Goal: Information Seeking & Learning: Understand process/instructions

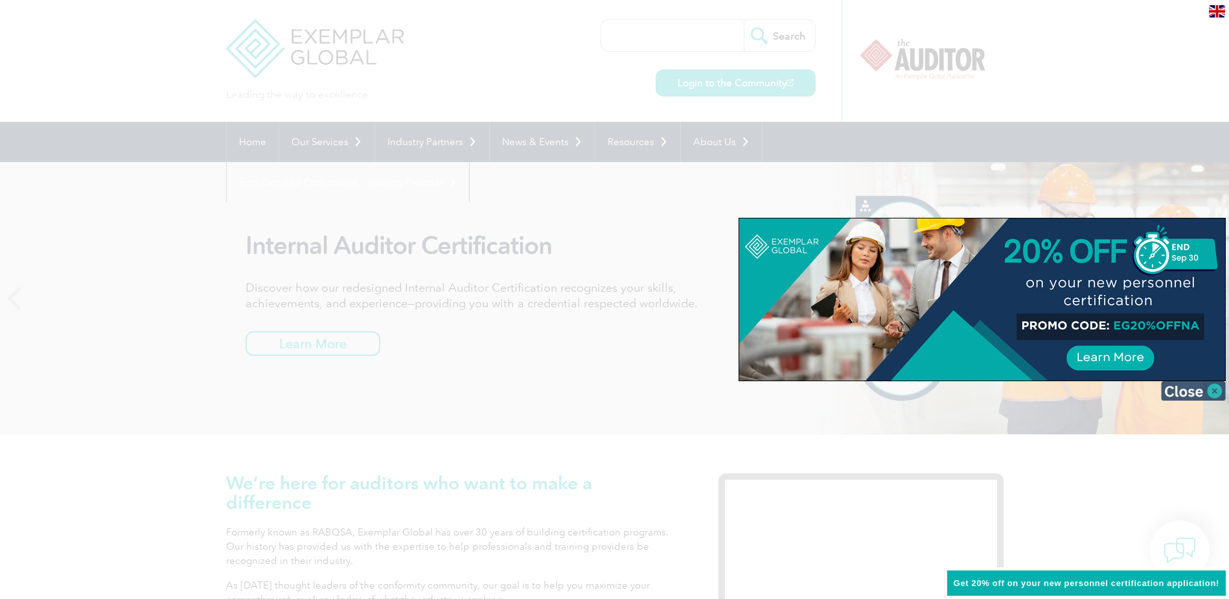
click at [1219, 386] on img at bounding box center [1193, 390] width 65 height 19
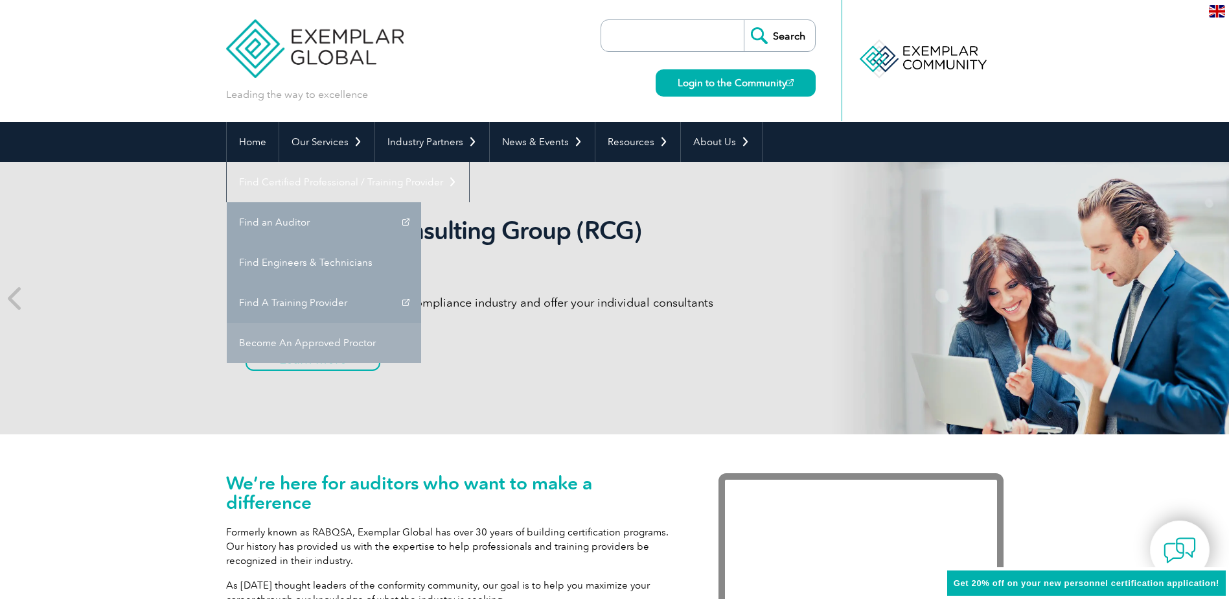
click at [421, 323] on link "Become An Approved Proctor" at bounding box center [324, 343] width 194 height 40
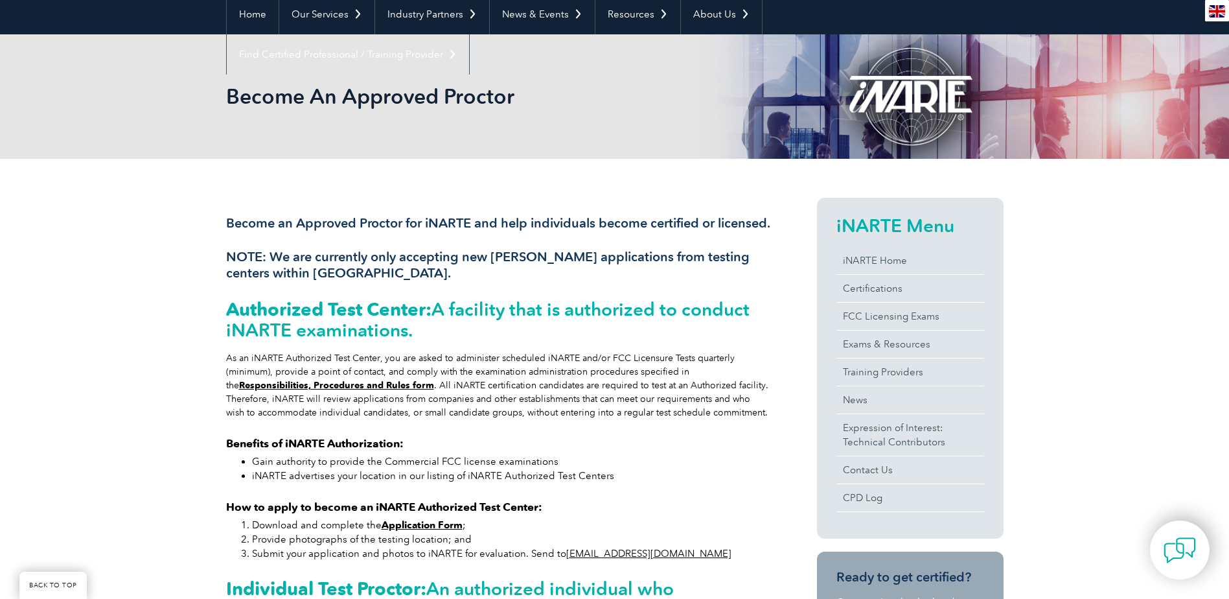
scroll to position [130, 0]
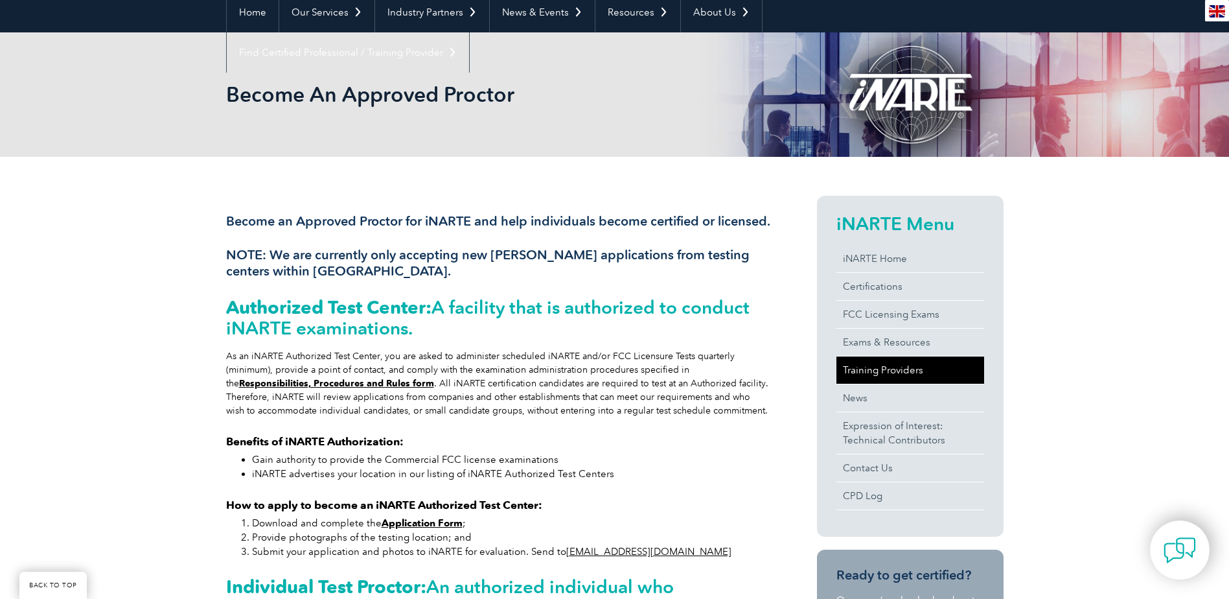
click at [884, 374] on link "Training Providers" at bounding box center [911, 369] width 148 height 27
click at [917, 369] on link "Training Providers" at bounding box center [911, 369] width 148 height 27
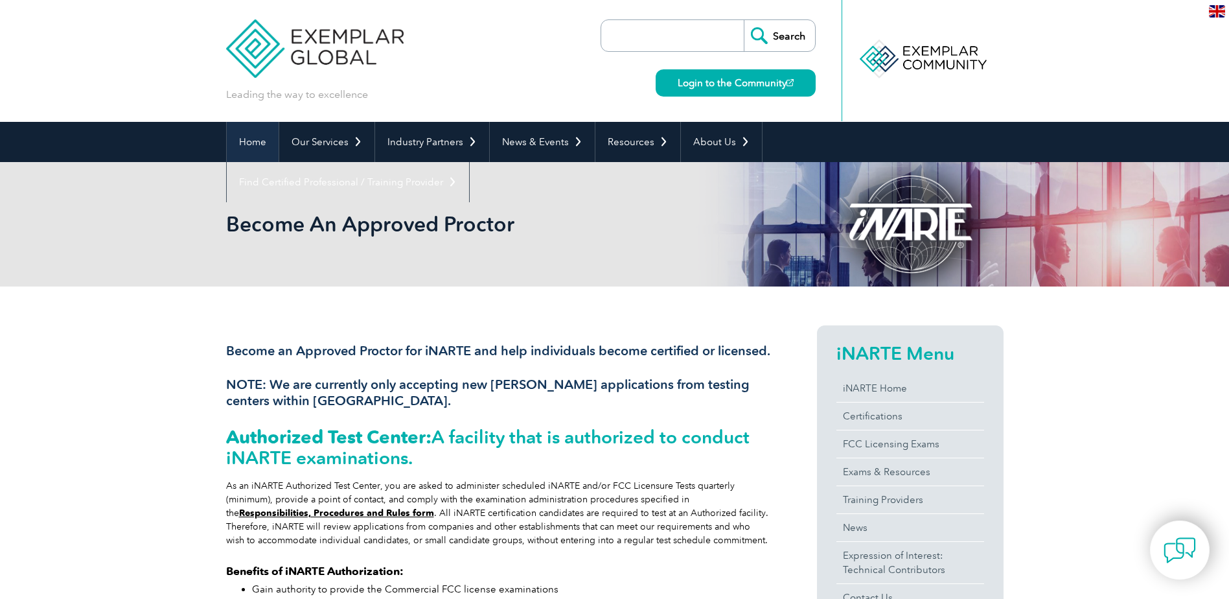
click at [245, 146] on link "Home" at bounding box center [253, 142] width 52 height 40
